Goal: Book appointment/travel/reservation

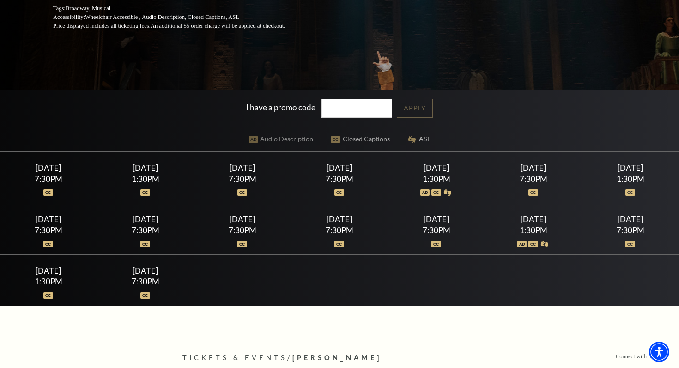
scroll to position [221, 0]
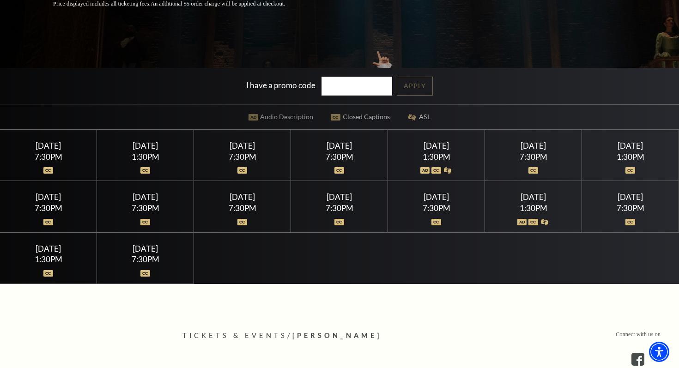
click at [263, 165] on div at bounding box center [242, 165] width 75 height 9
click at [243, 154] on div "7:30PM" at bounding box center [242, 157] width 75 height 8
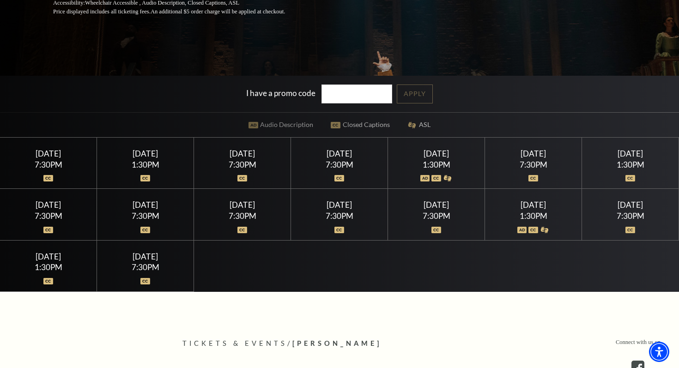
click at [64, 196] on div "[DATE] 7:30PM" at bounding box center [48, 214] width 97 height 51
click at [64, 180] on div "Wednesday July 15 7:30PM" at bounding box center [48, 163] width 97 height 51
click at [50, 156] on div "[DATE]" at bounding box center [48, 154] width 75 height 10
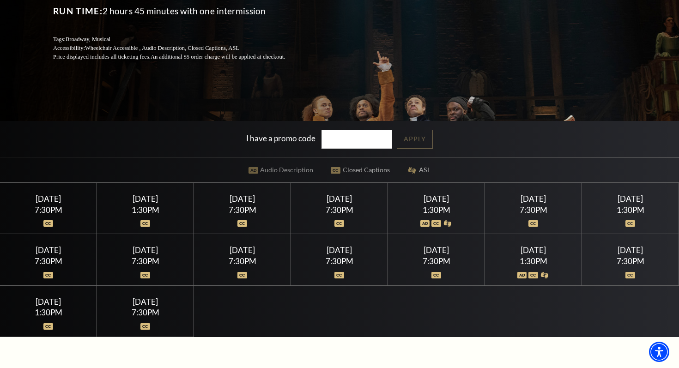
scroll to position [171, 0]
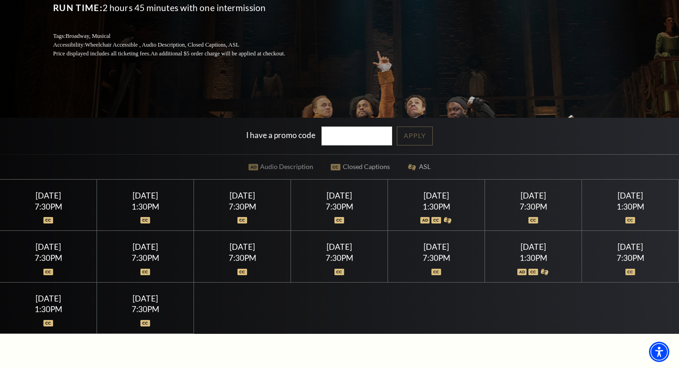
click at [373, 201] on div "Friday July 17 7:30PM" at bounding box center [339, 205] width 97 height 51
click at [345, 199] on div "[DATE]" at bounding box center [339, 196] width 75 height 10
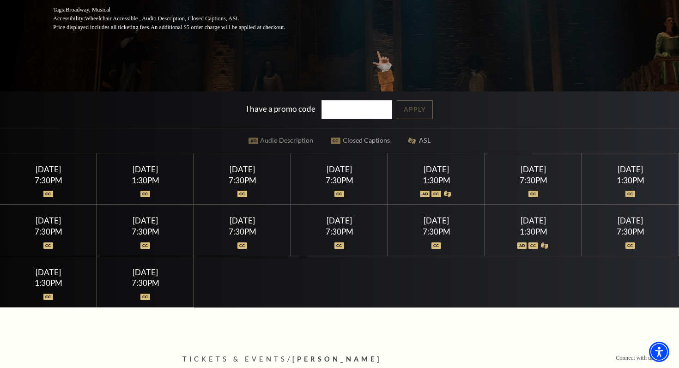
scroll to position [210, 0]
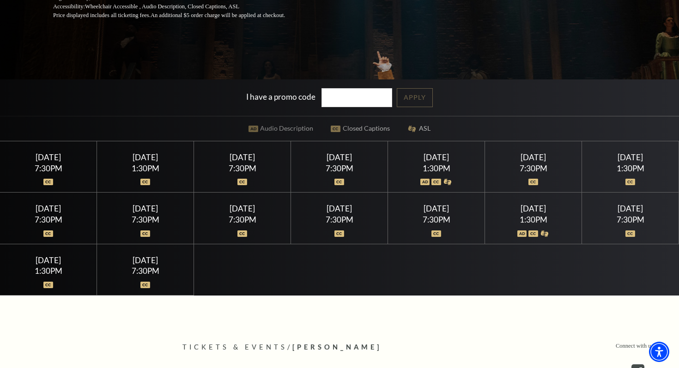
click at [230, 218] on div "7:30PM" at bounding box center [242, 220] width 75 height 8
click at [161, 241] on div "Tuesday July 21 7:30PM" at bounding box center [145, 217] width 97 height 51
click at [354, 217] on div "7:30PM" at bounding box center [339, 220] width 75 height 8
click at [353, 163] on div "Friday July 17 7:30PM" at bounding box center [339, 166] width 97 height 51
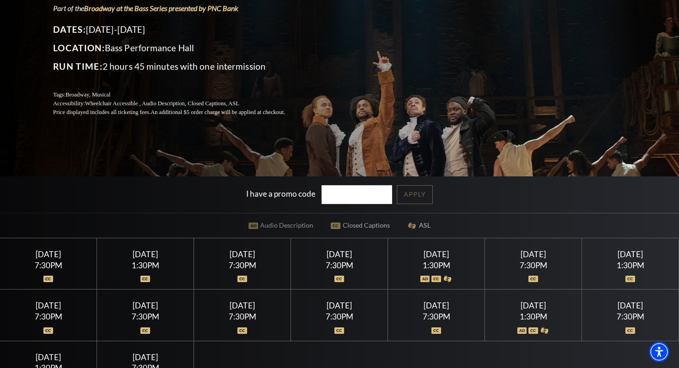
scroll to position [122, 0]
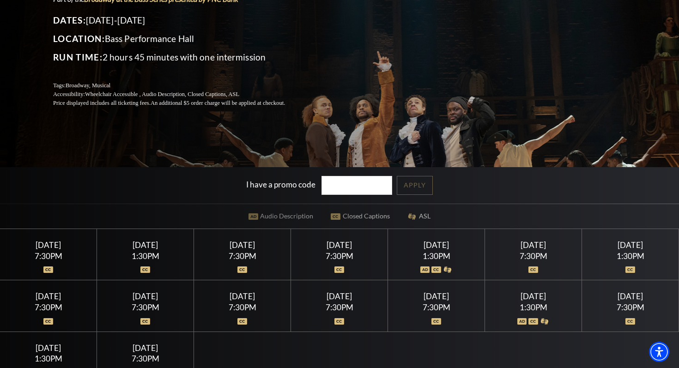
click at [317, 257] on div "7:30PM" at bounding box center [339, 256] width 75 height 8
click at [358, 224] on div "Performing Arts Fort Worth Presents Hamilton Part of the Broadway at the Bass S…" at bounding box center [339, 128] width 679 height 511
click at [413, 219] on div "Performing Arts Fort Worth Presents Hamilton Part of the Broadway at the Bass S…" at bounding box center [339, 128] width 679 height 511
click at [421, 261] on div at bounding box center [436, 264] width 75 height 9
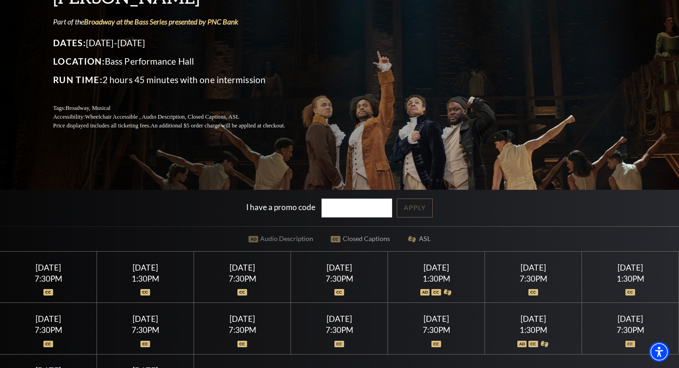
scroll to position [52, 0]
